Goal: Communication & Community: Connect with others

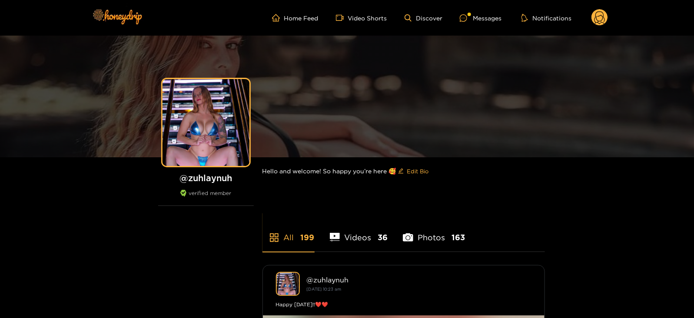
click at [471, 23] on ul "Home Feed Video Shorts Discover Messages Notifications" at bounding box center [440, 17] width 336 height 17
click at [466, 20] on icon at bounding box center [463, 17] width 7 height 7
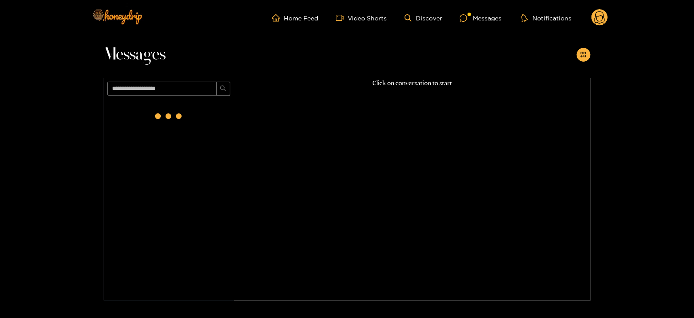
click at [180, 107] on div at bounding box center [169, 116] width 35 height 35
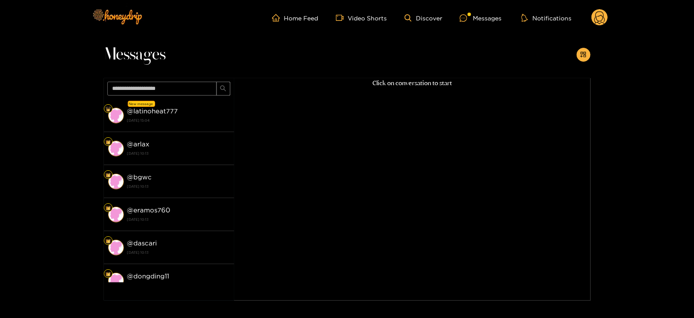
click at [180, 107] on div "@ latinoheat777 [DATE] 15:04" at bounding box center [178, 116] width 103 height 20
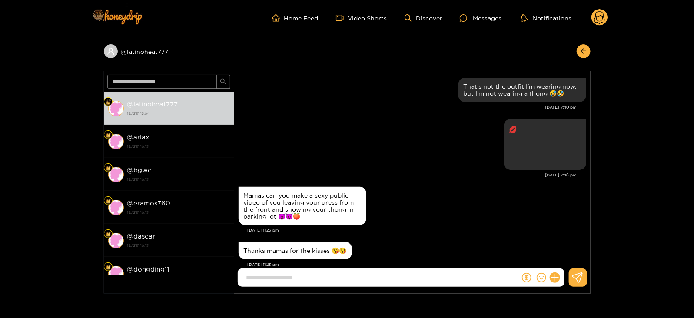
scroll to position [889, 0]
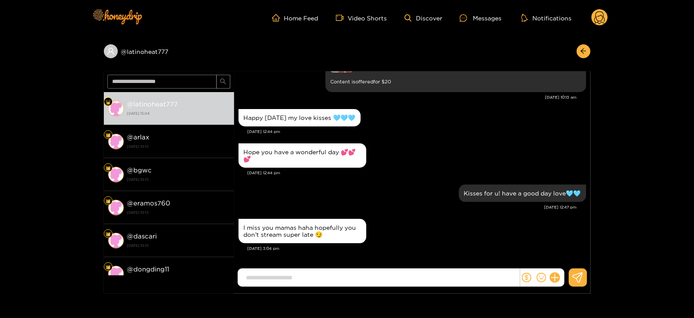
click at [603, 15] on circle at bounding box center [599, 17] width 17 height 17
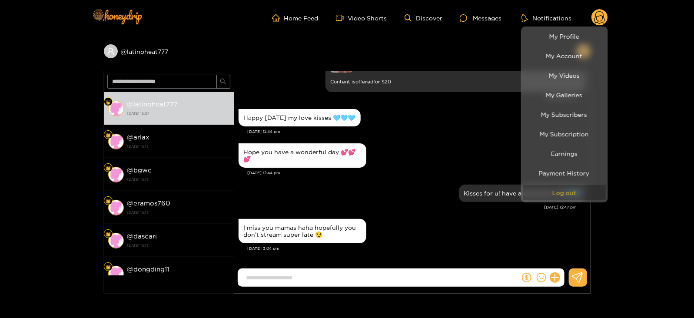
click at [557, 195] on button "Log out" at bounding box center [564, 192] width 83 height 15
